Goal: Task Accomplishment & Management: Use online tool/utility

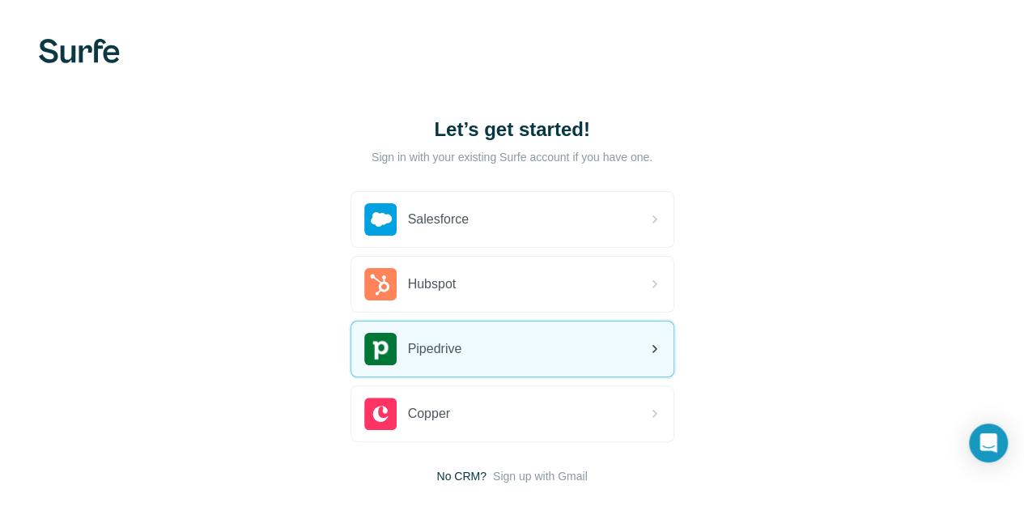
click at [361, 344] on div "Pipedrive" at bounding box center [512, 349] width 322 height 55
